Goal: Task Accomplishment & Management: Use online tool/utility

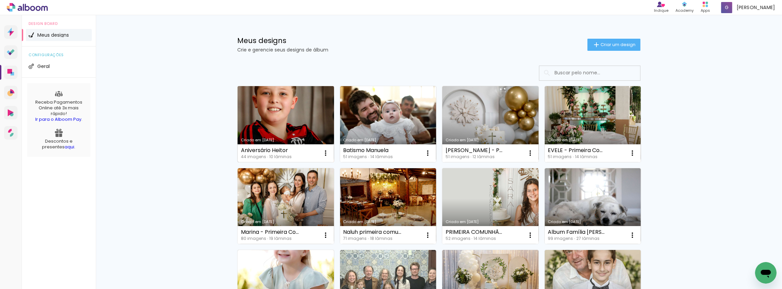
click at [256, 120] on link "Criado em [DATE]" at bounding box center [285, 124] width 96 height 76
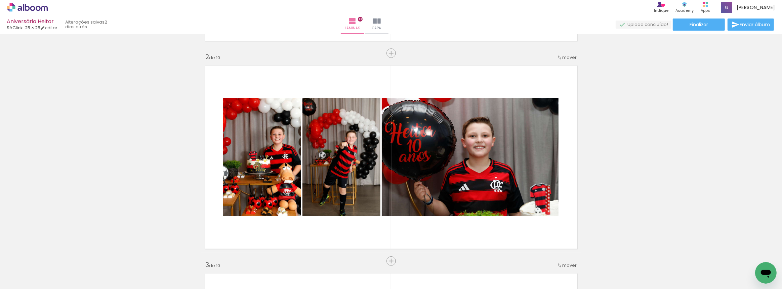
scroll to position [214, 0]
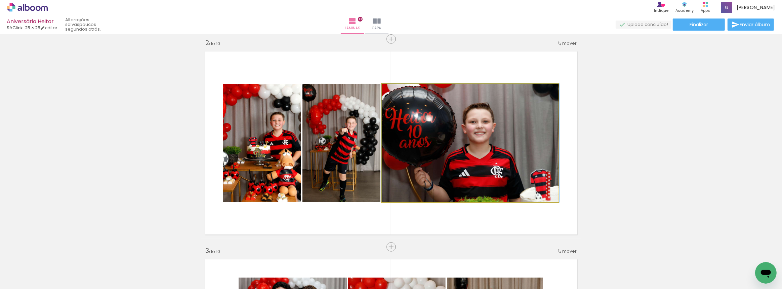
drag, startPoint x: 465, startPoint y: 135, endPoint x: 486, endPoint y: 135, distance: 20.5
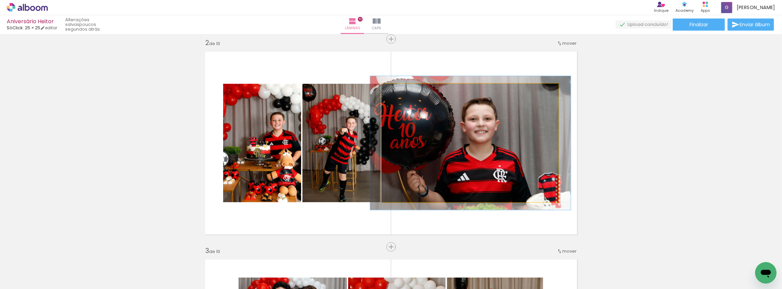
click at [397, 90] on div at bounding box center [400, 91] width 6 height 6
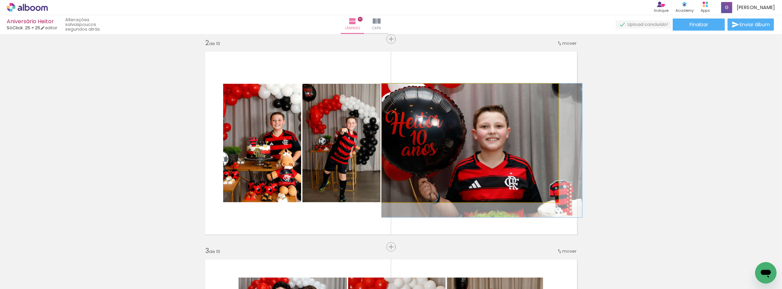
drag, startPoint x: 421, startPoint y: 142, endPoint x: 485, endPoint y: 155, distance: 65.3
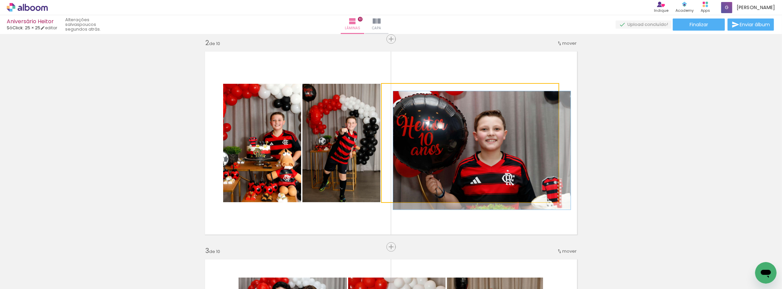
drag, startPoint x: 399, startPoint y: 88, endPoint x: 380, endPoint y: 93, distance: 20.0
type paper-slider "100"
click at [379, 89] on quentale-layouter at bounding box center [391, 142] width 380 height 191
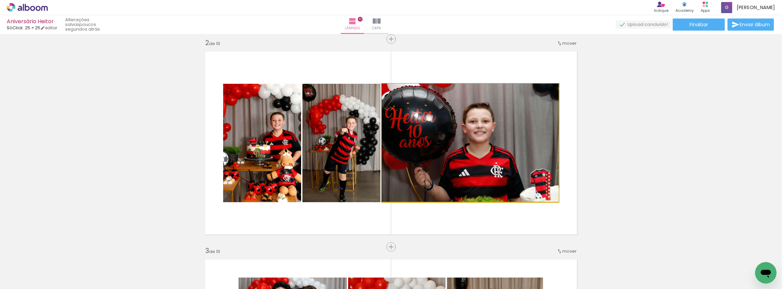
drag, startPoint x: 484, startPoint y: 171, endPoint x: 491, endPoint y: 171, distance: 7.1
drag, startPoint x: 460, startPoint y: 165, endPoint x: 504, endPoint y: 169, distance: 44.2
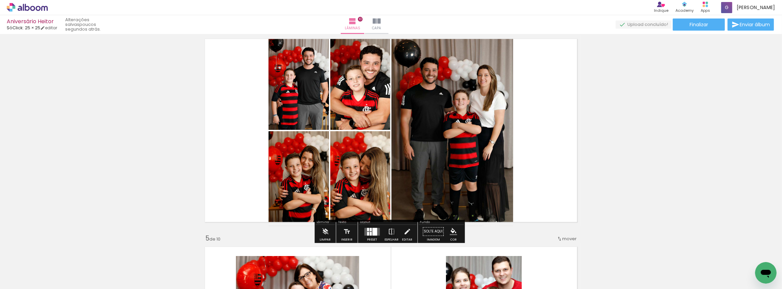
scroll to position [611, 0]
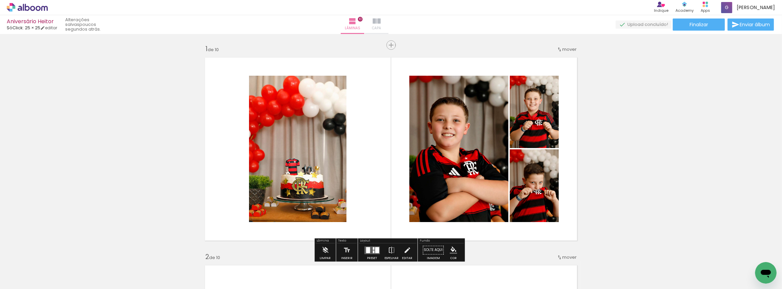
click at [381, 21] on iron-icon at bounding box center [377, 21] width 8 height 8
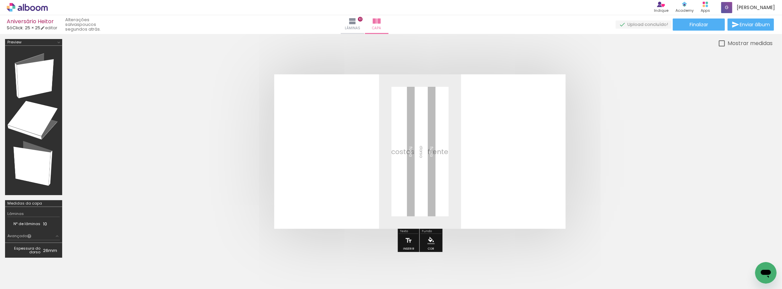
click at [12, 281] on iron-icon at bounding box center [10, 279] width 8 height 8
click at [0, 0] on input "file" at bounding box center [0, 0] width 0 height 0
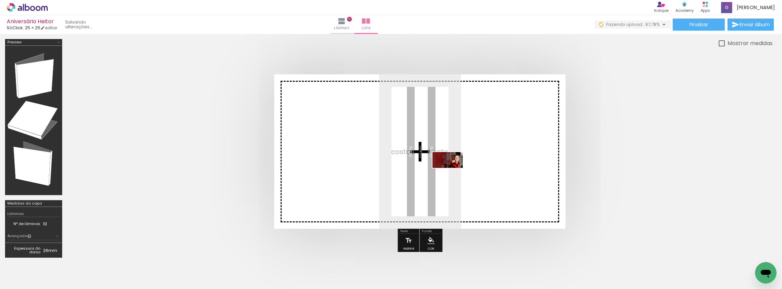
drag, startPoint x: 752, startPoint y: 267, endPoint x: 452, endPoint y: 172, distance: 314.7
click at [452, 172] on quentale-workspace at bounding box center [391, 144] width 782 height 289
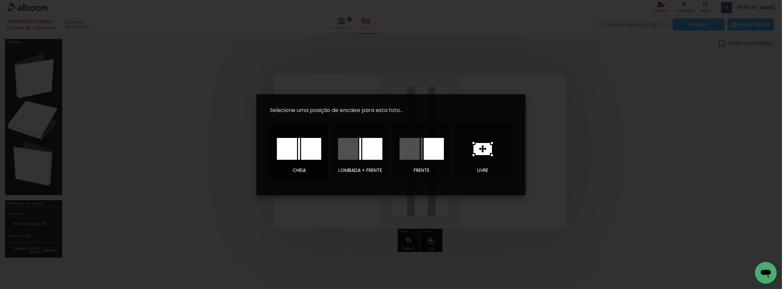
click at [302, 148] on div at bounding box center [311, 149] width 20 height 22
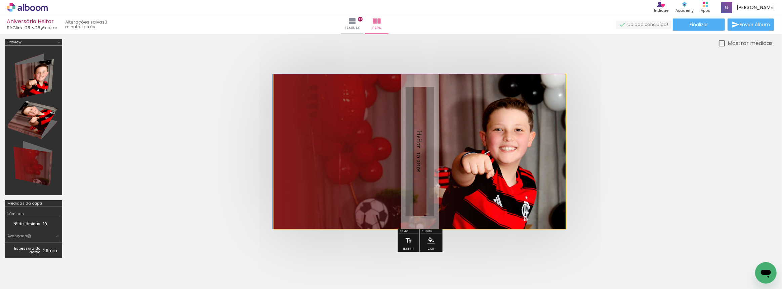
drag, startPoint x: 497, startPoint y: 161, endPoint x: 584, endPoint y: 171, distance: 87.5
drag, startPoint x: 523, startPoint y: 141, endPoint x: 496, endPoint y: 146, distance: 27.3
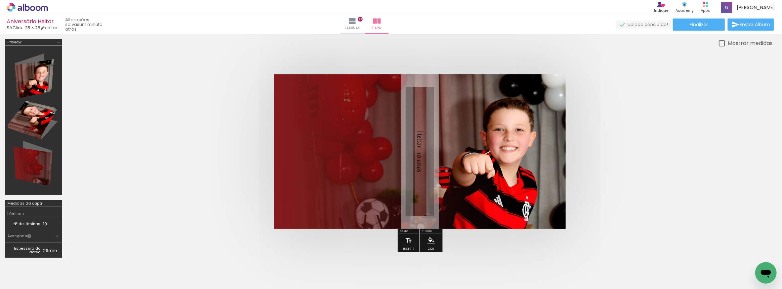
scroll to position [0, 968]
click at [497, 151] on quentale-photo at bounding box center [419, 151] width 291 height 154
drag, startPoint x: 646, startPoint y: 177, endPoint x: 506, endPoint y: 184, distance: 139.6
click at [646, 177] on quentale-cover at bounding box center [419, 151] width 651 height 154
click at [754, 267] on div at bounding box center [754, 265] width 33 height 17
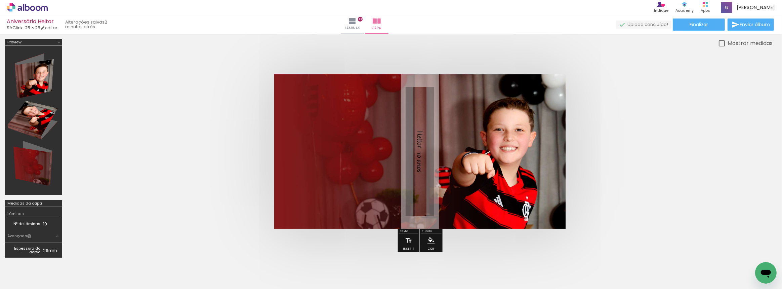
click at [742, 252] on iron-icon at bounding box center [739, 252] width 7 height 7
click at [741, 252] on iron-icon at bounding box center [739, 252] width 7 height 7
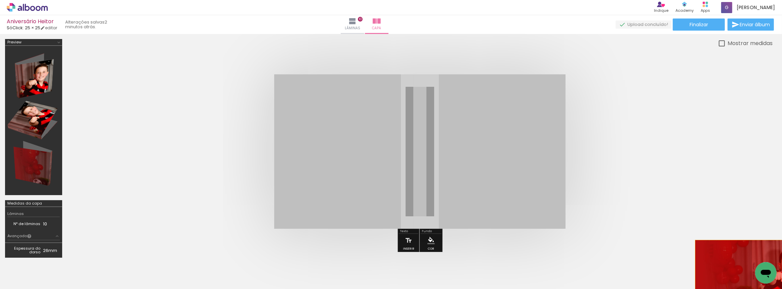
drag, startPoint x: 466, startPoint y: 179, endPoint x: 753, endPoint y: 270, distance: 300.9
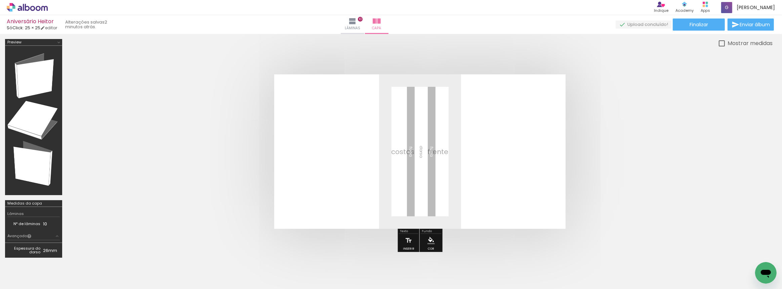
click at [740, 252] on iron-icon at bounding box center [739, 252] width 7 height 7
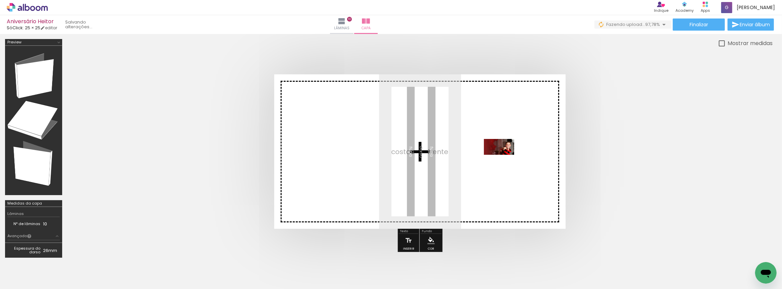
drag, startPoint x: 752, startPoint y: 266, endPoint x: 504, endPoint y: 159, distance: 270.2
click at [504, 159] on quentale-workspace at bounding box center [391, 144] width 782 height 289
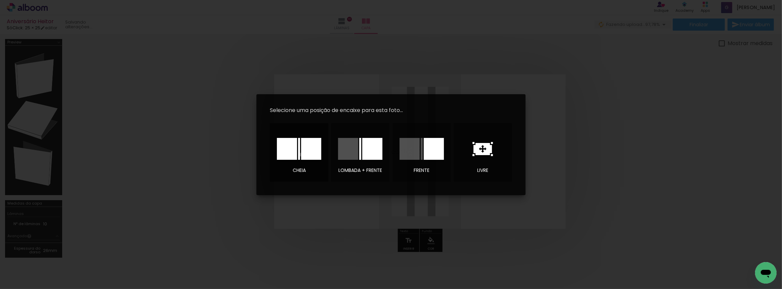
click at [302, 154] on div at bounding box center [311, 149] width 20 height 22
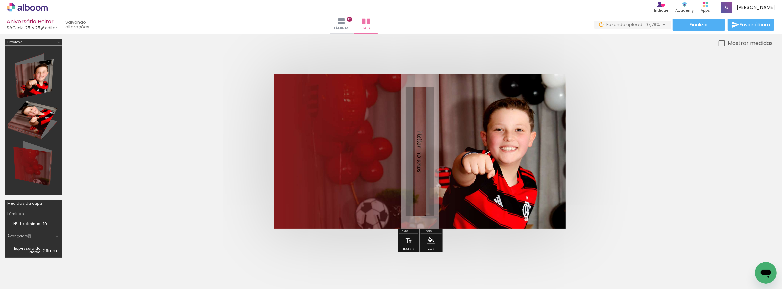
click at [659, 138] on quentale-cover at bounding box center [419, 151] width 651 height 154
click at [35, 85] on div at bounding box center [33, 120] width 52 height 144
click at [34, 84] on div at bounding box center [33, 120] width 52 height 144
click at [719, 42] on div at bounding box center [721, 43] width 6 height 6
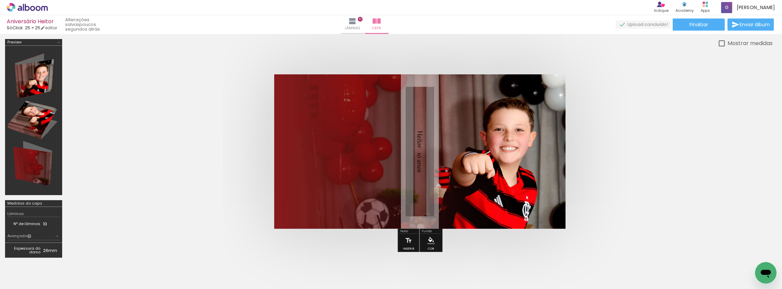
type paper-checkbox "on"
click at [696, 24] on span "Finalizar" at bounding box center [698, 24] width 18 height 5
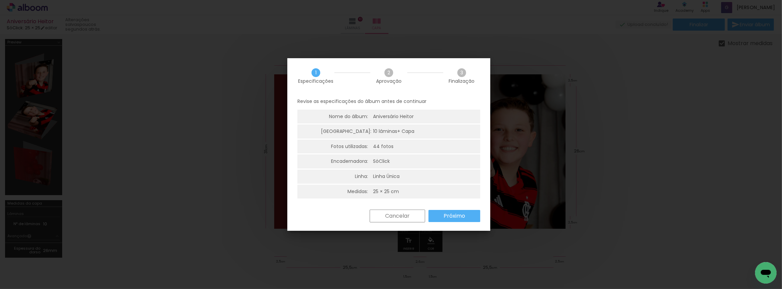
click at [0, 0] on slot "Próximo" at bounding box center [0, 0] width 0 height 0
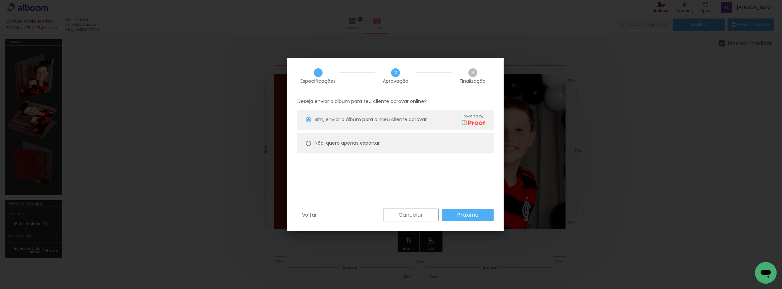
click at [467, 210] on paper-button "Próximo" at bounding box center [468, 215] width 52 height 12
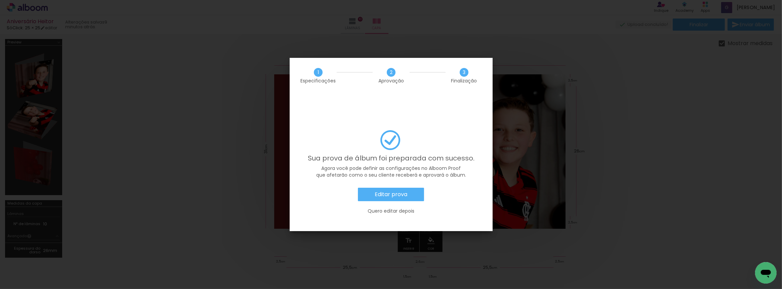
scroll to position [0, 968]
click at [0, 0] on slot "Editar prova" at bounding box center [0, 0] width 0 height 0
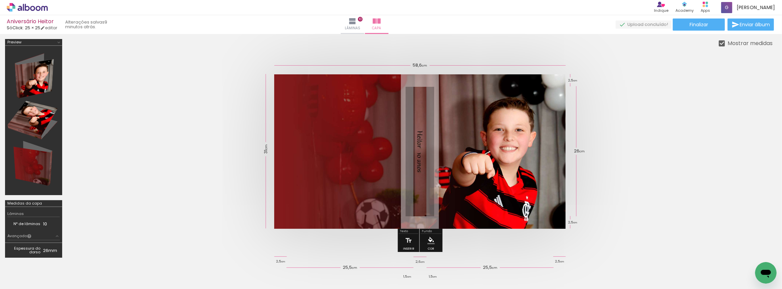
scroll to position [0, 968]
click at [680, 25] on paper-button "Finalizar" at bounding box center [698, 24] width 52 height 12
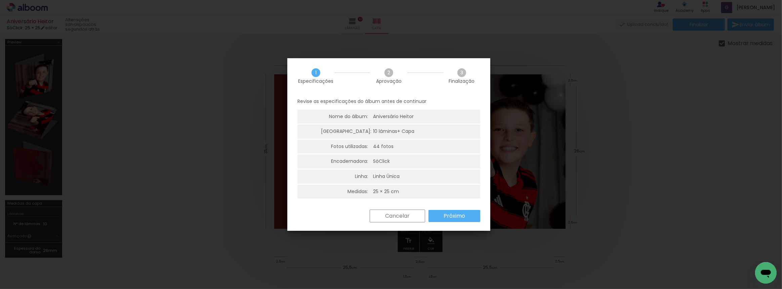
click at [449, 222] on div "Cancelar Próximo" at bounding box center [423, 215] width 114 height 13
click at [0, 0] on slot "Próximo" at bounding box center [0, 0] width 0 height 0
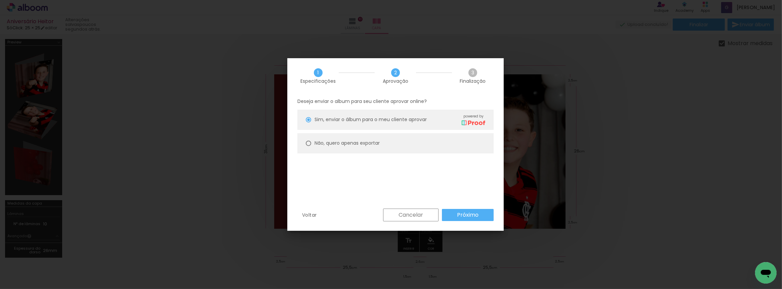
click at [0, 0] on slot "Próximo" at bounding box center [0, 0] width 0 height 0
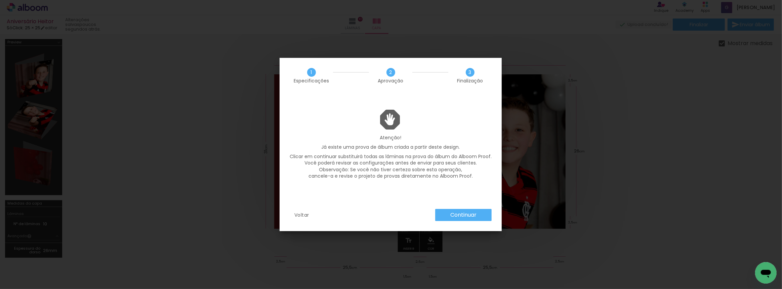
click at [0, 0] on slot "Continuar" at bounding box center [0, 0] width 0 height 0
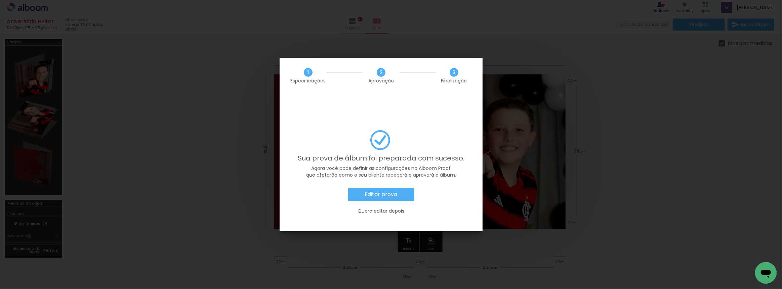
scroll to position [0, 968]
click at [0, 0] on slot "Quero editar depois" at bounding box center [0, 0] width 0 height 0
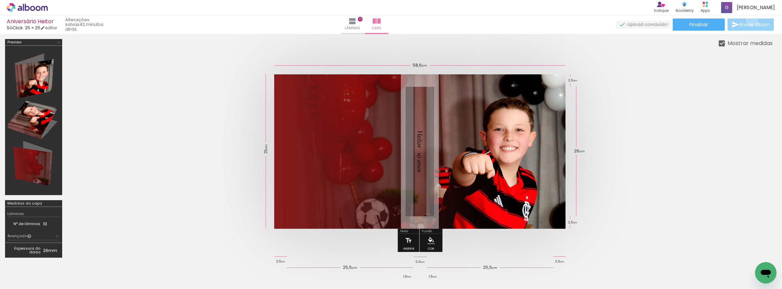
click at [750, 20] on paper-button "Enviar álbum" at bounding box center [750, 24] width 46 height 12
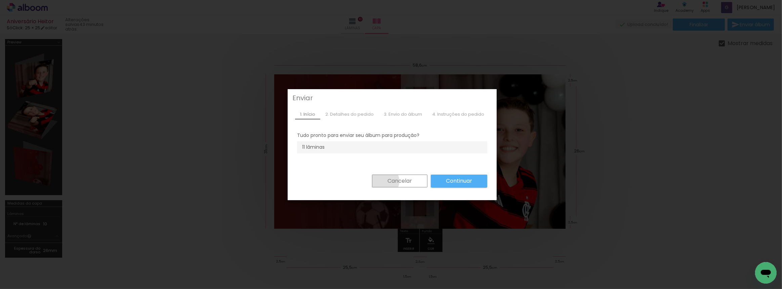
click at [382, 181] on paper-button "Cancelar" at bounding box center [399, 180] width 55 height 13
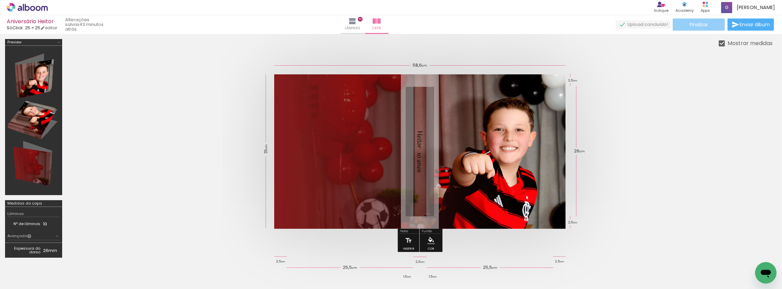
click at [691, 27] on span "Finalizar" at bounding box center [698, 24] width 18 height 5
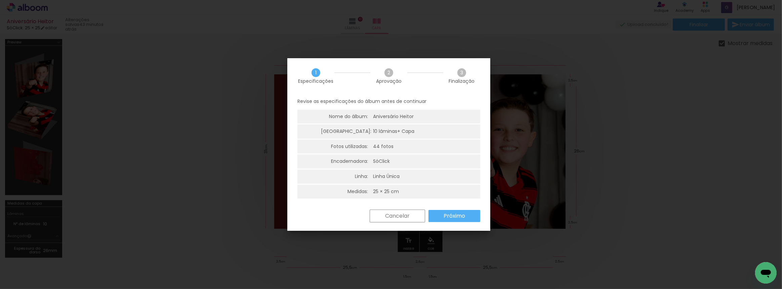
click at [0, 0] on slot "Próximo" at bounding box center [0, 0] width 0 height 0
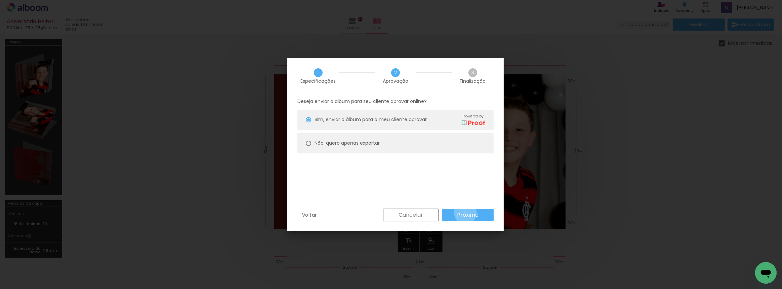
click at [0, 0] on slot "Próximo" at bounding box center [0, 0] width 0 height 0
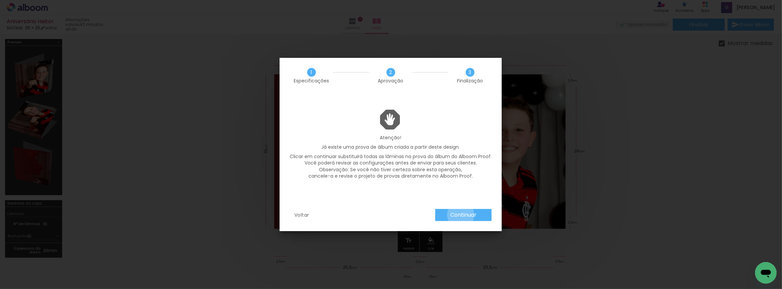
click at [0, 0] on slot "Continuar" at bounding box center [0, 0] width 0 height 0
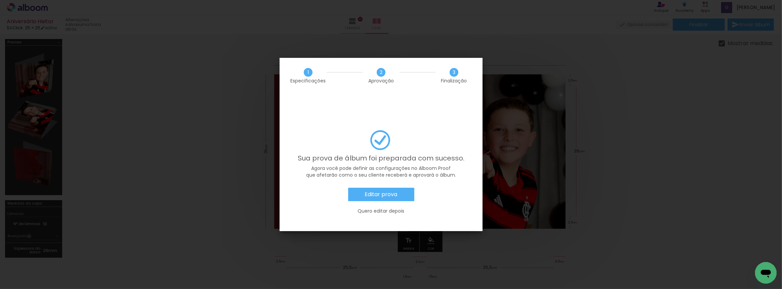
scroll to position [0, 968]
click at [0, 0] on slot "Editar prova" at bounding box center [0, 0] width 0 height 0
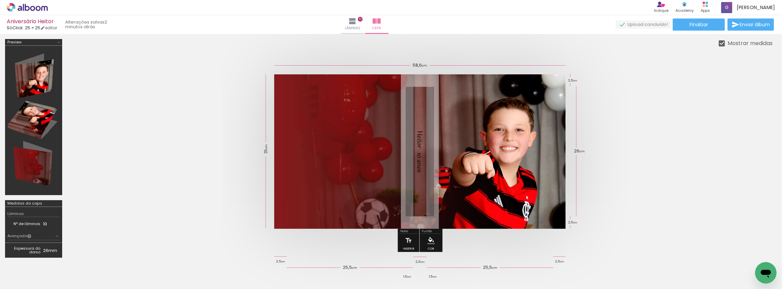
click at [674, 137] on quentale-cover at bounding box center [419, 151] width 651 height 154
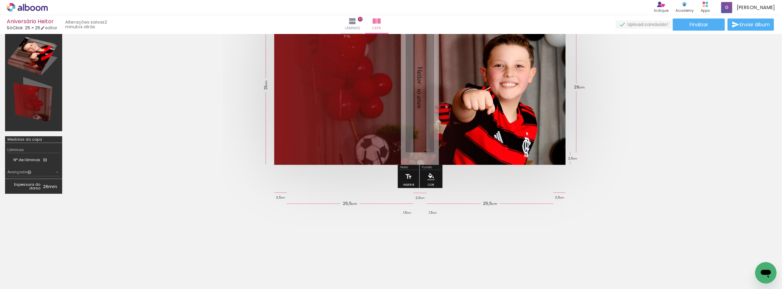
scroll to position [66, 0]
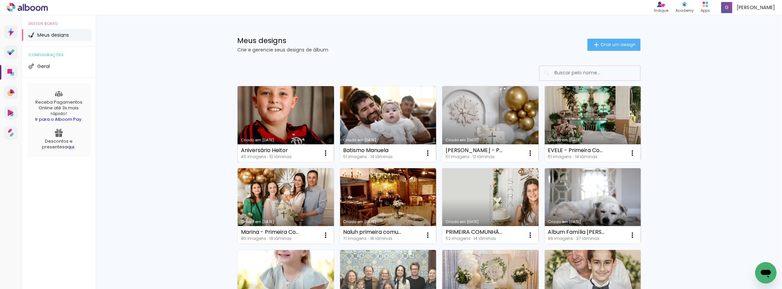
click at [272, 128] on link "Criado em [DATE]" at bounding box center [285, 124] width 96 height 76
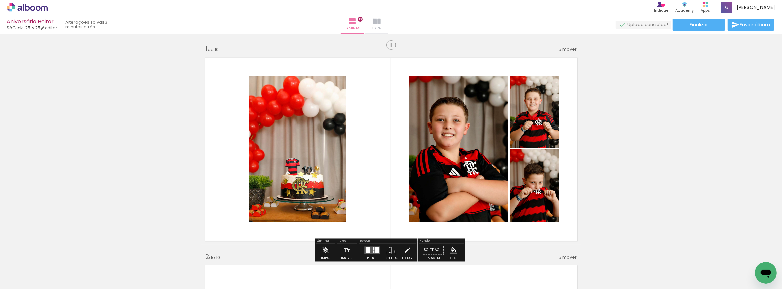
click at [388, 16] on paper-button "Capa" at bounding box center [377, 24] width 24 height 19
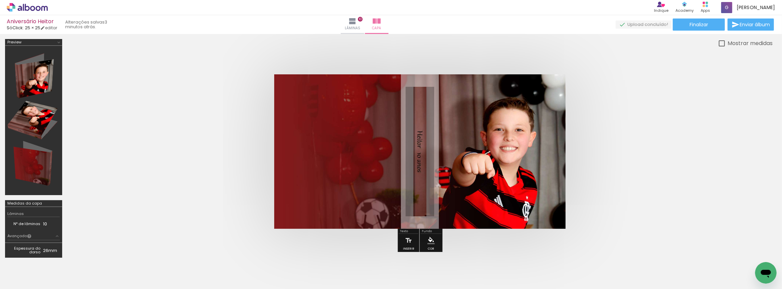
click at [0, 0] on div at bounding box center [0, 0] width 0 height 0
click at [356, 24] on iron-icon at bounding box center [352, 21] width 8 height 8
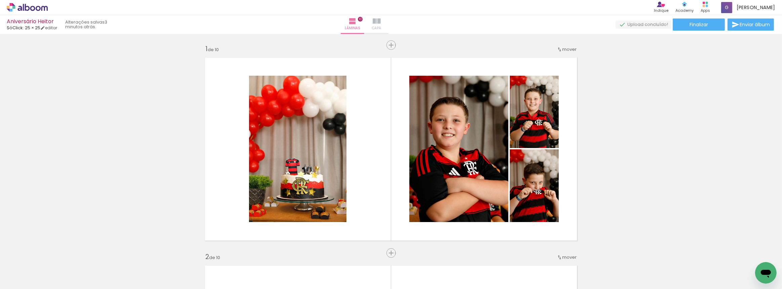
click at [381, 24] on iron-icon at bounding box center [377, 21] width 8 height 8
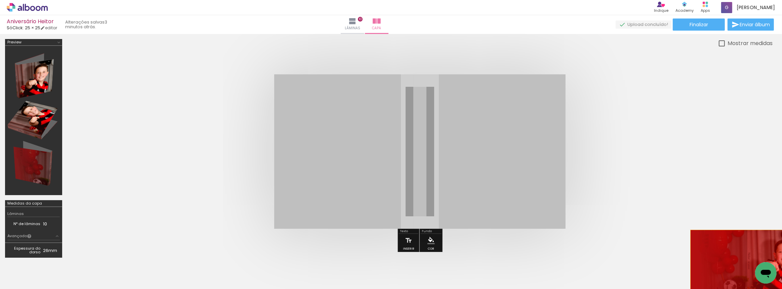
drag, startPoint x: 445, startPoint y: 139, endPoint x: 752, endPoint y: 258, distance: 329.7
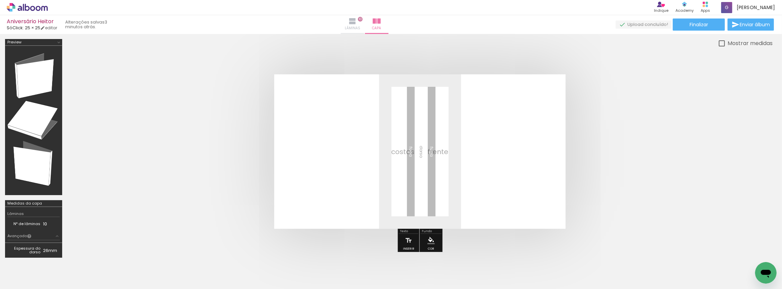
click at [356, 19] on iron-icon at bounding box center [352, 21] width 8 height 8
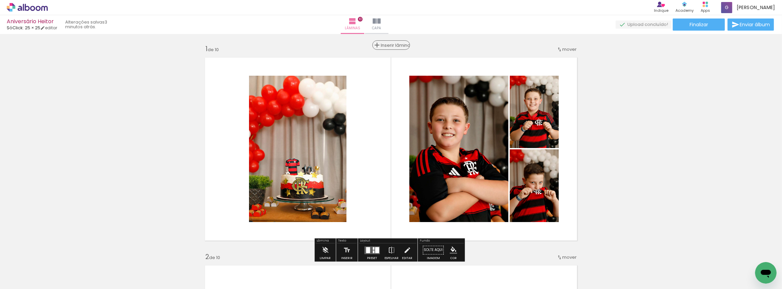
click at [390, 47] on span "Inserir lâmina" at bounding box center [394, 45] width 26 height 4
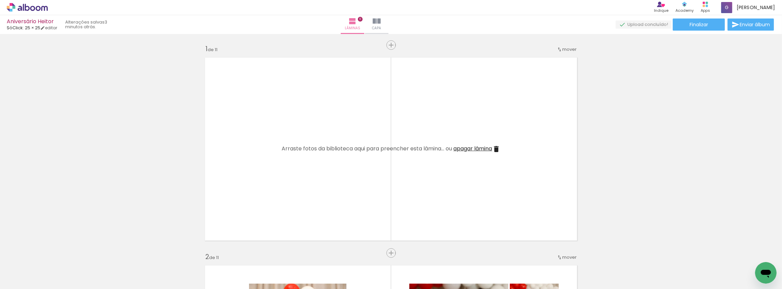
scroll to position [0, 968]
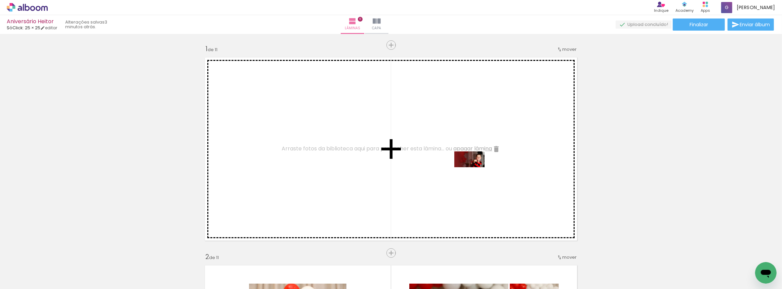
drag, startPoint x: 750, startPoint y: 269, endPoint x: 474, endPoint y: 171, distance: 292.4
click at [474, 171] on quentale-workspace at bounding box center [391, 144] width 782 height 289
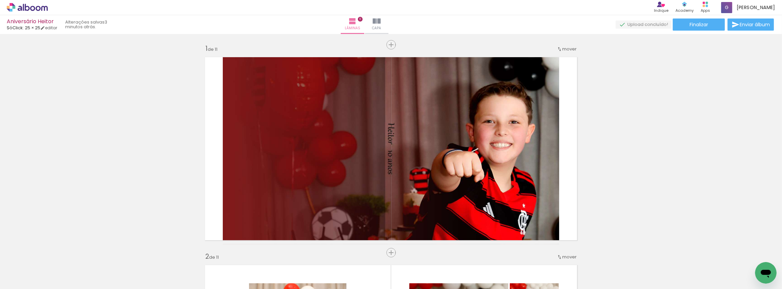
scroll to position [0, 0]
click at [708, 25] on paper-button "Finalizar" at bounding box center [698, 24] width 52 height 12
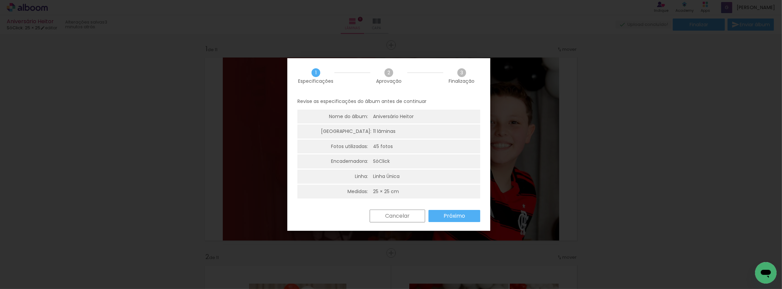
click at [0, 0] on slot "Próximo" at bounding box center [0, 0] width 0 height 0
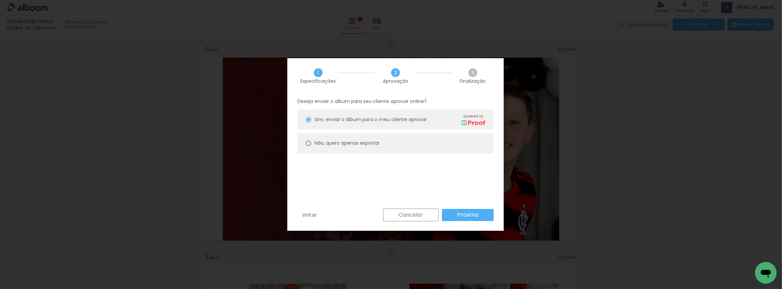
click at [0, 0] on slot "Não, quero apenas exportar" at bounding box center [0, 0] width 0 height 0
type paper-radio-button "on"
click at [0, 0] on slot "Próximo" at bounding box center [0, 0] width 0 height 0
type input "Alta, 300 DPI"
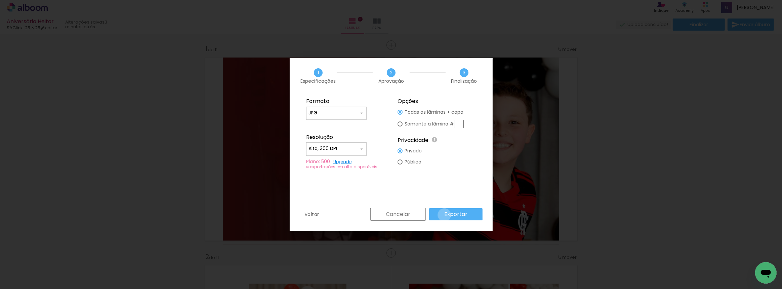
click at [0, 0] on slot "Exportar" at bounding box center [0, 0] width 0 height 0
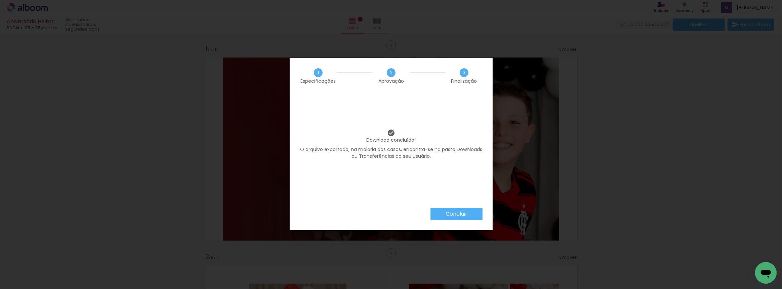
drag, startPoint x: 439, startPoint y: 216, endPoint x: 449, endPoint y: 215, distance: 10.1
click at [439, 216] on paper-button "Concluir" at bounding box center [456, 214] width 52 height 12
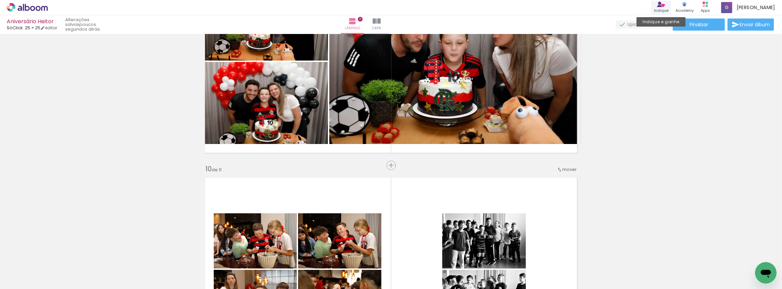
scroll to position [1740, 0]
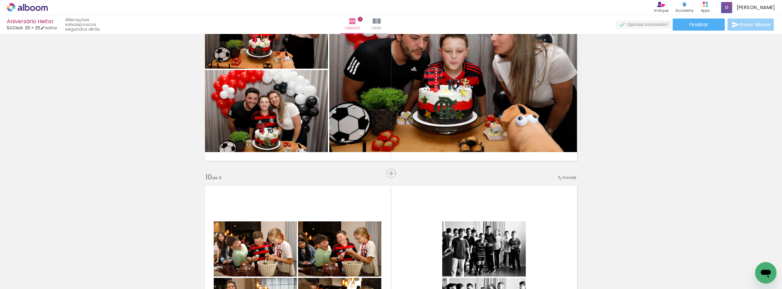
click at [767, 25] on span "Enviar álbum" at bounding box center [754, 24] width 30 height 5
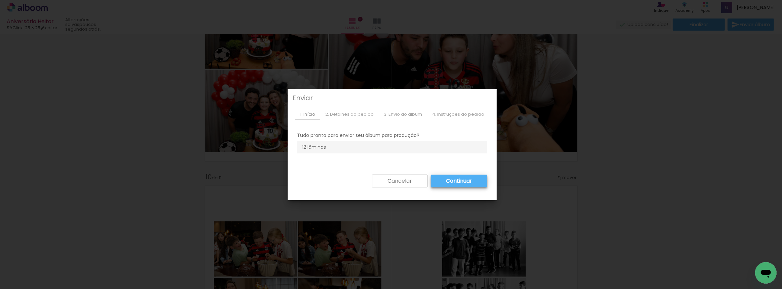
drag, startPoint x: 384, startPoint y: 180, endPoint x: 409, endPoint y: 178, distance: 24.6
click at [0, 0] on slot "Cancelar" at bounding box center [0, 0] width 0 height 0
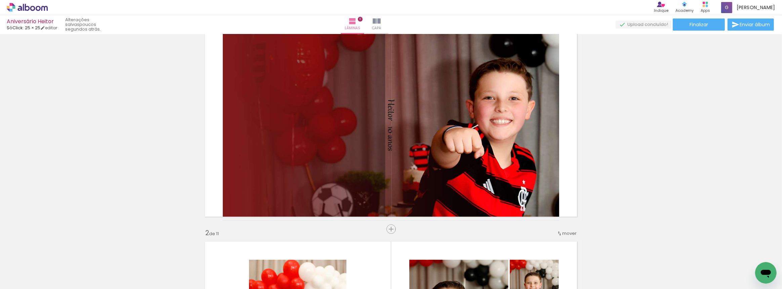
scroll to position [0, 0]
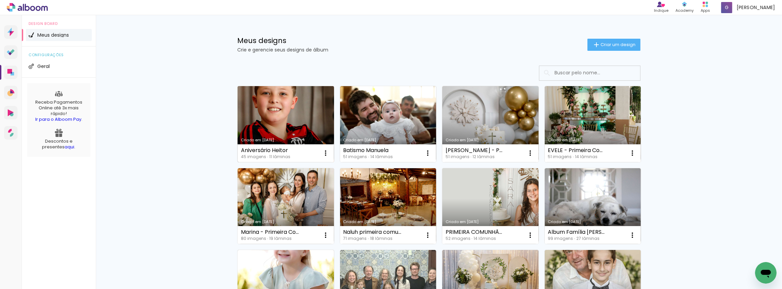
click at [295, 120] on link "Criado em [DATE]" at bounding box center [285, 124] width 96 height 76
